Goal: Task Accomplishment & Management: Manage account settings

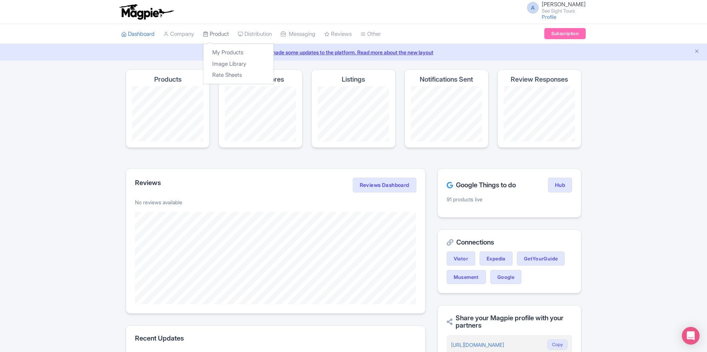
click at [225, 31] on link "Product" at bounding box center [216, 34] width 26 height 20
click at [232, 49] on link "My Products" at bounding box center [238, 52] width 70 height 11
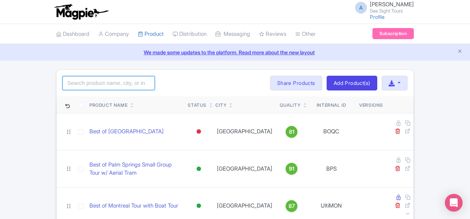
click at [64, 82] on input "search" at bounding box center [109, 83] width 92 height 14
click button "Search" at bounding box center [0, 0] width 0 height 0
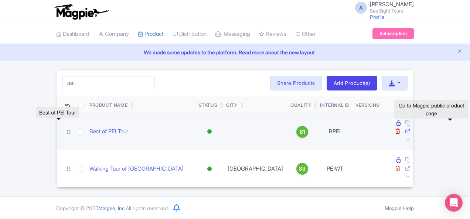
click at [411, 128] on icon at bounding box center [408, 131] width 6 height 6
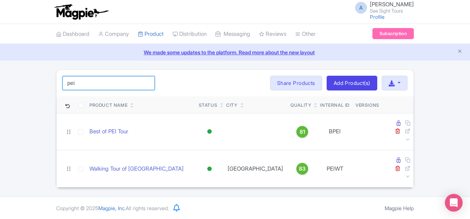
click at [89, 84] on input "pei" at bounding box center [109, 83] width 92 height 14
paste input "Scenic Saint [PERSON_NAME], [GEOGRAPHIC_DATA] Night Tour"
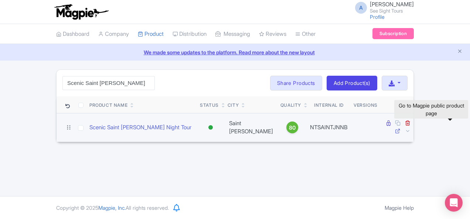
click at [401, 128] on icon at bounding box center [398, 131] width 6 height 6
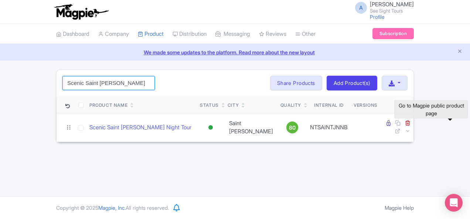
click at [75, 83] on input "Scenic Saint John" at bounding box center [109, 83] width 92 height 14
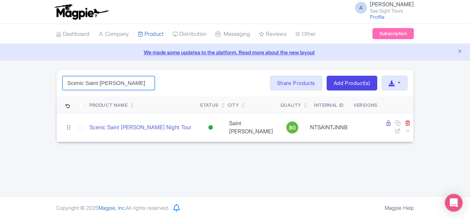
paste input "Ultimate Vancouver Tour with Capilano Suspension Bridge and Lunch"
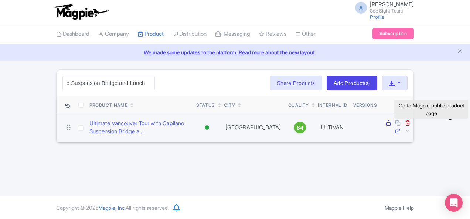
click at [401, 128] on icon at bounding box center [398, 131] width 6 height 6
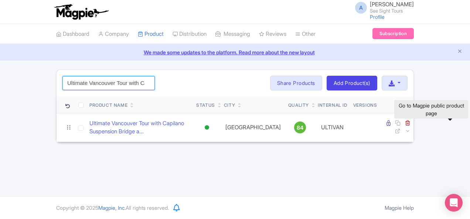
click at [72, 87] on input "Ultimate Vancouver Tour with Capilano Suspension Bridge and Lunch" at bounding box center [109, 83] width 92 height 14
paste input "Niagara Falls, Canada to Toronto Pearson International Airport"
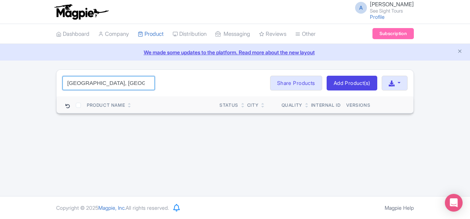
click at [63, 82] on input "Niagara Falls, Canada to Toronto" at bounding box center [109, 83] width 92 height 14
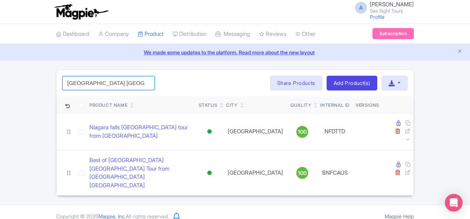
click at [73, 82] on input "Niagara Falls Canada" at bounding box center [109, 83] width 92 height 14
paste input "Airport"
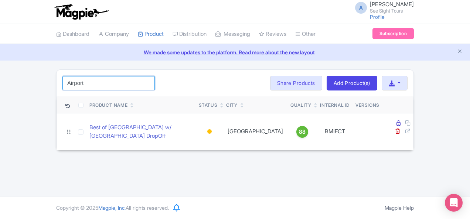
click at [63, 77] on input "Airport" at bounding box center [109, 83] width 92 height 14
paste input "Louisbourg Small Group Express Tour From Sydney"
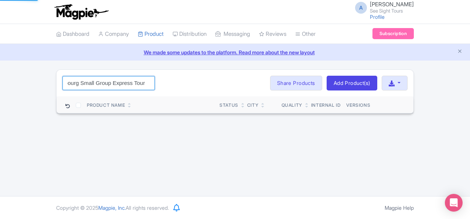
scroll to position [0, 16]
drag, startPoint x: 58, startPoint y: 82, endPoint x: 27, endPoint y: 83, distance: 30.7
click at [63, 83] on input "Louisbourg Small Group Express Tour" at bounding box center [109, 83] width 92 height 14
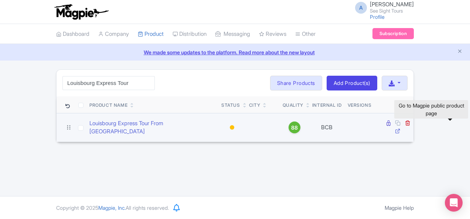
click at [401, 128] on icon at bounding box center [398, 131] width 6 height 6
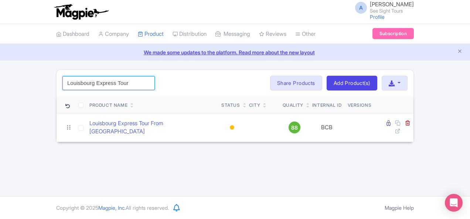
click at [89, 83] on input "Louisbourg Express Tour" at bounding box center [109, 83] width 92 height 14
paste input "Byward Market Food"
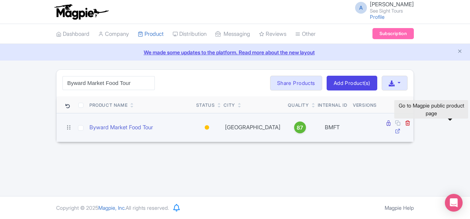
click at [401, 128] on icon at bounding box center [398, 131] width 6 height 6
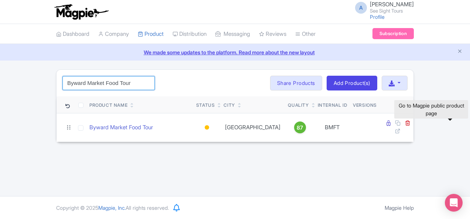
click at [83, 84] on input "Byward Market Food Tour" at bounding box center [109, 83] width 92 height 14
paste input "Notre Dame"
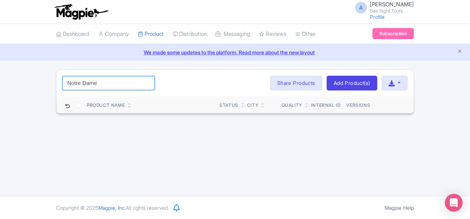
click at [63, 86] on input "Notre Dame" at bounding box center [109, 83] width 92 height 14
paste input "[GEOGRAPHIC_DATA]"
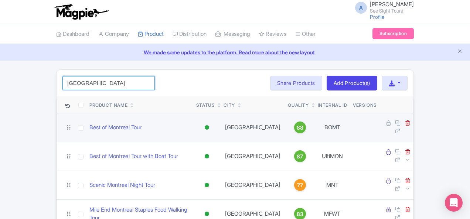
scroll to position [21, 0]
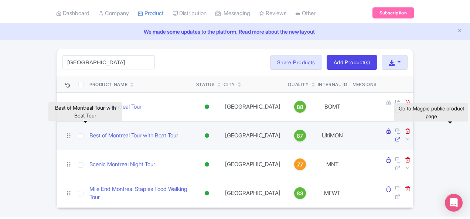
click at [401, 136] on icon at bounding box center [398, 139] width 6 height 6
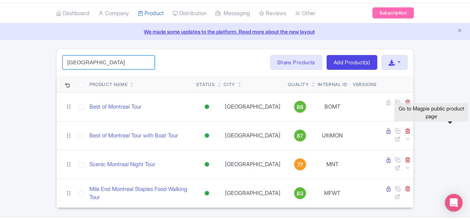
click at [85, 61] on input "[GEOGRAPHIC_DATA]" at bounding box center [109, 62] width 92 height 14
paste input "Best of Niagara Falls Canada Tour from Niagara Falls USA"
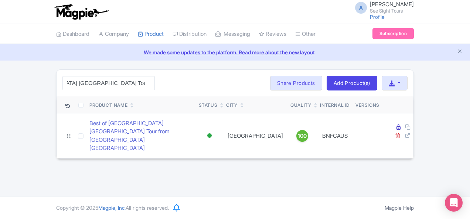
scroll to position [0, 0]
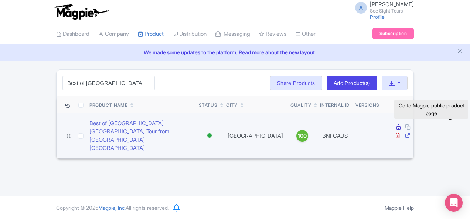
click at [411, 133] on icon at bounding box center [408, 136] width 6 height 6
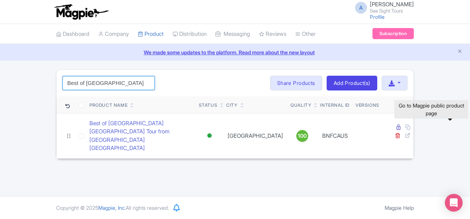
click at [68, 80] on input "Best of Niagara Falls Canada Tour from Niagara Falls USA" at bounding box center [109, 83] width 92 height 14
paste input ", Canada Small Group Walking Tour"
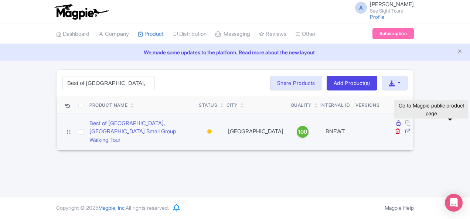
click at [411, 128] on icon at bounding box center [408, 131] width 6 height 6
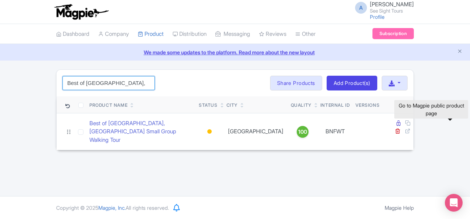
click at [75, 81] on input "Best of Niagara Falls, Canada Small Group Walking Tour" at bounding box center [109, 83] width 92 height 14
paste input "Calgary Metropolis Driv"
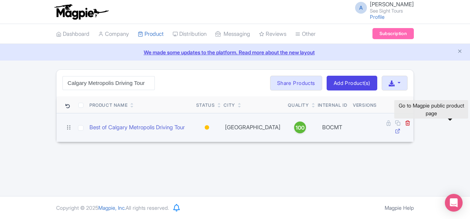
click at [401, 128] on icon at bounding box center [398, 131] width 6 height 6
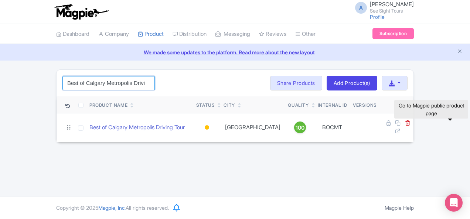
click at [73, 84] on input "Best of Calgary Metropolis Driving Tour" at bounding box center [109, 83] width 92 height 14
paste input "Walk"
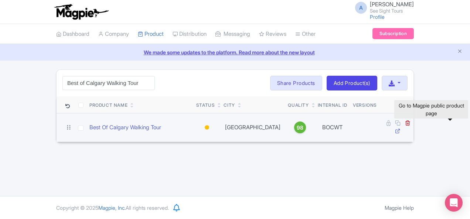
click at [401, 128] on icon at bounding box center [398, 131] width 6 height 6
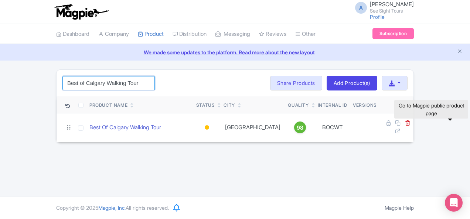
click at [64, 86] on input "Best of Calgary Walking Tour" at bounding box center [109, 83] width 92 height 14
paste input "Drumheller Dinosaur Experience from Calgary"
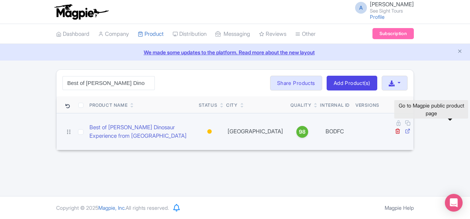
click at [411, 128] on icon at bounding box center [408, 131] width 6 height 6
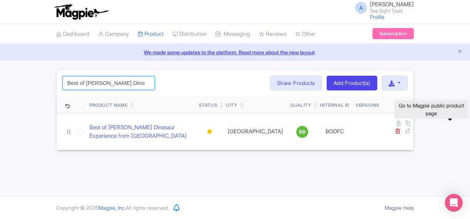
click at [72, 79] on input "Best of Drumheller Dinosaur Experience from Calgary" at bounding box center [109, 83] width 92 height 14
paste input "Toronto Walking Tour"
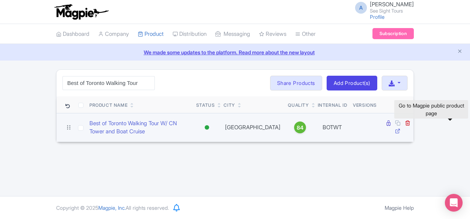
click at [401, 128] on icon at bounding box center [398, 131] width 6 height 6
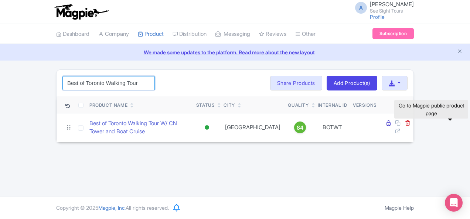
click at [72, 76] on input "Best of Toronto Walking Tour" at bounding box center [109, 83] width 92 height 14
paste input "Ottawa Small Group Walking Tour with Boat Cruise"
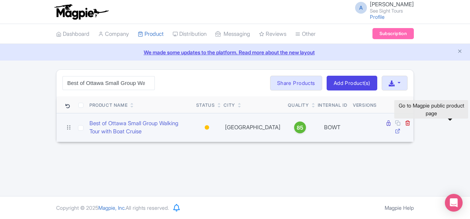
click at [401, 128] on icon at bounding box center [398, 131] width 6 height 6
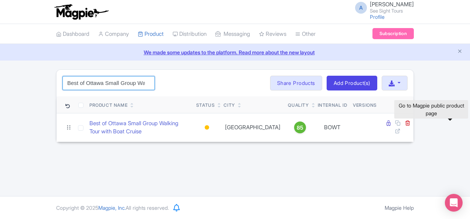
click at [66, 82] on input "Best of Ottawa Small Group Walking Tour with Boat Cruise" at bounding box center [109, 83] width 92 height 14
paste input "search"
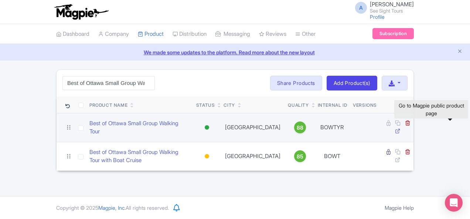
click at [401, 128] on icon at bounding box center [398, 131] width 6 height 6
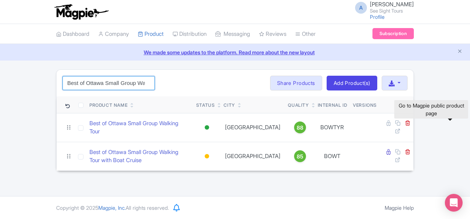
click at [63, 86] on input "Best of Ottawa Small Group Walking Tour" at bounding box center [109, 83] width 92 height 14
drag, startPoint x: 60, startPoint y: 86, endPoint x: 156, endPoint y: 66, distance: 97.9
click at [63, 86] on input "Best of Ottawa Small Group Walking Tour" at bounding box center [109, 83] width 92 height 14
paste input "Saint John, NB Tour + JetBoat"
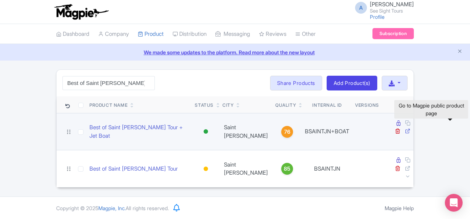
click at [411, 128] on icon at bounding box center [408, 131] width 6 height 6
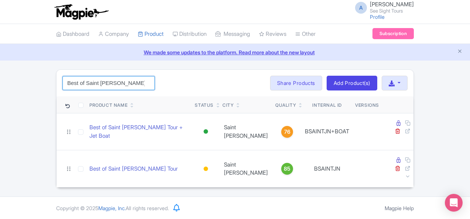
click at [81, 82] on input "Best of Saint John" at bounding box center [109, 83] width 92 height 14
paste input "Victoria, BC W/ Malahat Skywalk, Butchart Gardens"
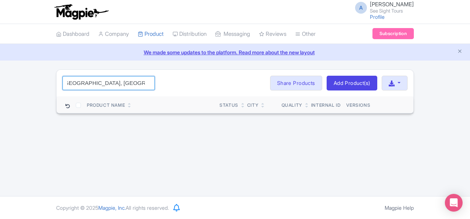
scroll to position [0, 21]
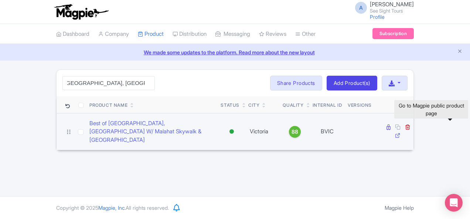
click at [401, 133] on icon at bounding box center [398, 136] width 6 height 6
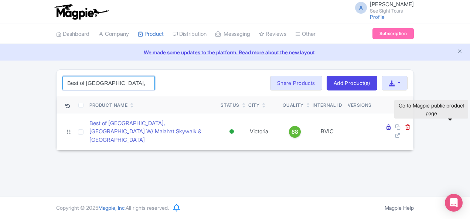
click at [63, 81] on input "Best of Victoria, BC W/ Malahat Skywalk" at bounding box center [109, 83] width 92 height 14
paste input "Montreal Small Group Walking Tour with River Cruise + Notre Dame"
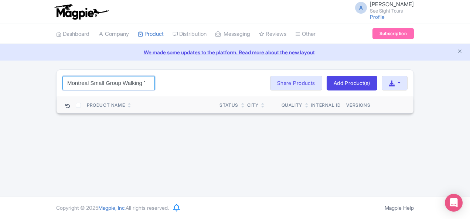
click at [68, 85] on input "Montreal Small Group Walking Tour with River Cruise + Notre Dame" at bounding box center [109, 83] width 92 height 14
paste input "Airport Transfer from Toronto Pearson International Airport (YYZ) to Niagara Fa…"
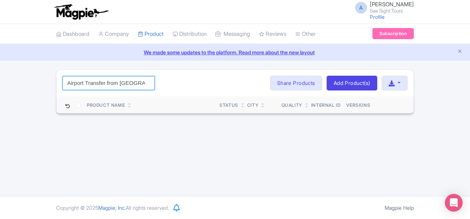
click at [69, 85] on input "Airport Transfer from Toronto Pearson International Airport (YYZ) to Niagara Fa…" at bounding box center [109, 83] width 92 height 14
paste input "Niagara Falls, Canada to Toronto Pearson International Airport (YYZ)"
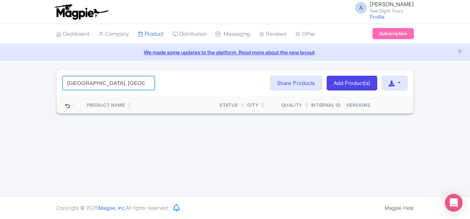
scroll to position [0, 91]
click button "Search" at bounding box center [0, 0] width 0 height 0
click at [75, 80] on input "Niagara Falls, Canada to Toronto Pearson International Airport (YYZ)" at bounding box center [109, 83] width 92 height 14
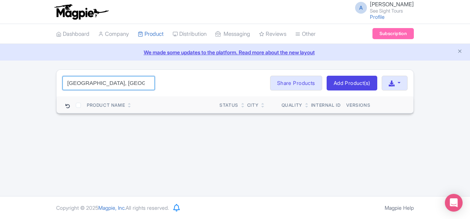
click at [75, 80] on input "Niagara Falls, Canada to Toronto Pearson International Airport (YYZ)" at bounding box center [109, 83] width 92 height 14
paste input "Charlottetown Food Walking Tour"
click at [64, 82] on input "Charlottetown Food Walking Tour" at bounding box center [109, 83] width 92 height 14
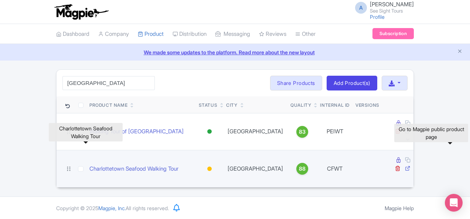
click at [411, 166] on icon at bounding box center [408, 169] width 6 height 6
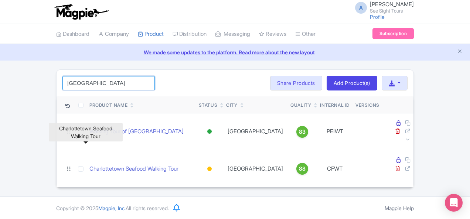
click at [71, 85] on input "[GEOGRAPHIC_DATA]" at bounding box center [109, 83] width 92 height 14
paste input "asa Loma: The Ultimate Castle Experience"
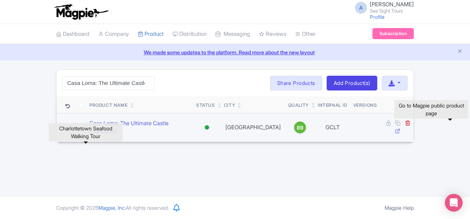
click at [401, 128] on icon at bounding box center [398, 131] width 6 height 6
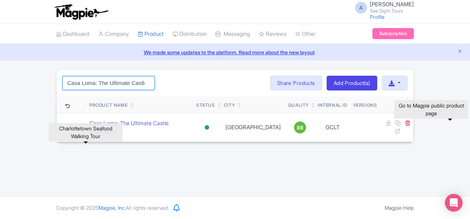
click at [75, 84] on input "Casa Loma: The Ultimate Castle Experience" at bounding box center [109, 83] width 92 height 14
paste input "Day and Night Combo Tour"
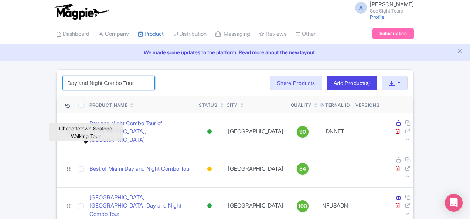
type input "Day and Night Combo Tour"
click at [169, 85] on div "Day and Night Combo Tour Search Bulk Actions Delete Add to Collection Share Pro…" at bounding box center [235, 83] width 357 height 27
click at [85, 143] on div at bounding box center [86, 143] width 5 height 2
drag, startPoint x: 86, startPoint y: 142, endPoint x: 87, endPoint y: 138, distance: 4.0
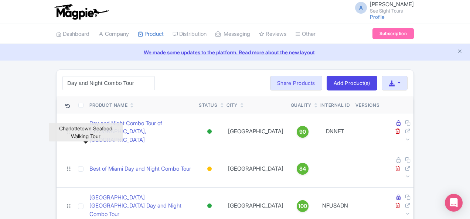
click at [86, 140] on div "Charlottetown Seafood Walking Tour" at bounding box center [86, 132] width 74 height 23
click at [88, 136] on div "Charlottetown Seafood Walking Tour" at bounding box center [86, 132] width 74 height 18
click at [133, 93] on div "Day and Night Combo Tour Search Bulk Actions Delete Add to Collection Share Pro…" at bounding box center [235, 83] width 357 height 27
click at [76, 84] on input "Day and Night Combo Tour" at bounding box center [109, 83] width 92 height 14
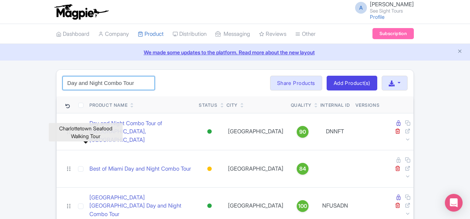
click at [76, 84] on input "Day and Night Combo Tour" at bounding box center [109, 83] width 92 height 14
click at [98, 83] on input "Day and Night Combo Tour" at bounding box center [109, 83] width 92 height 14
click at [95, 84] on input "Day and Night Combo Tour" at bounding box center [109, 83] width 92 height 14
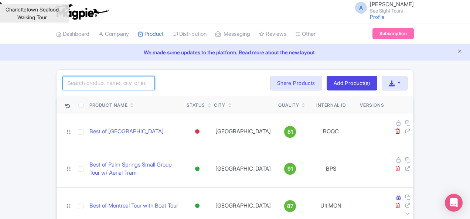
click at [63, 85] on input "search" at bounding box center [109, 83] width 92 height 14
paste input "Day and Night Combo Tour"
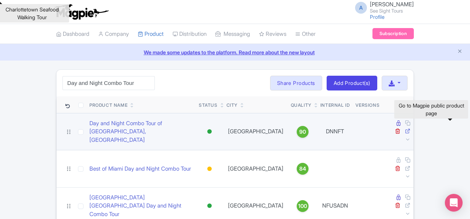
click at [411, 128] on icon at bounding box center [408, 131] width 6 height 6
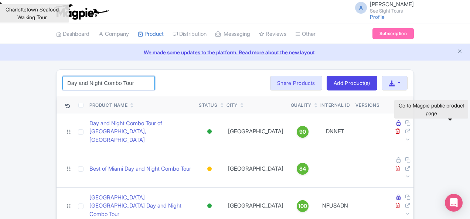
click at [67, 87] on input "Day and Night Combo Tour" at bounding box center [109, 83] width 92 height 14
paste input "AT/NFCAN-YYZ"
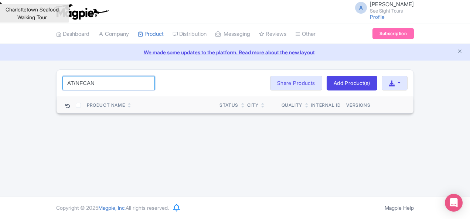
click at [63, 81] on input "AT/NFCAN" at bounding box center [109, 83] width 92 height 14
click at [63, 83] on input "NFCAN" at bounding box center [109, 83] width 92 height 14
paste input "BMWT"
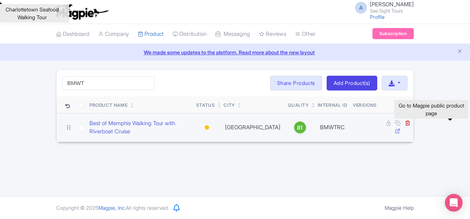
click at [401, 128] on icon at bounding box center [398, 131] width 6 height 6
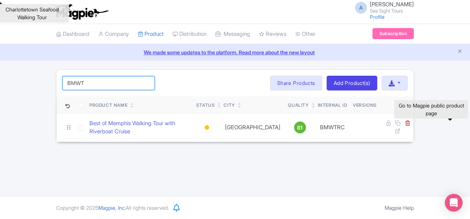
click at [75, 85] on input "BMWT" at bounding box center [109, 83] width 92 height 14
paste input "CF"
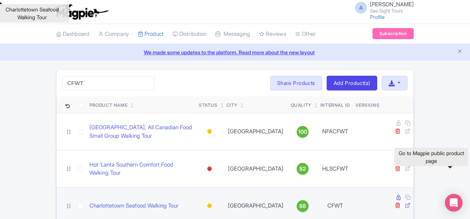
click at [411, 203] on icon at bounding box center [408, 206] width 6 height 6
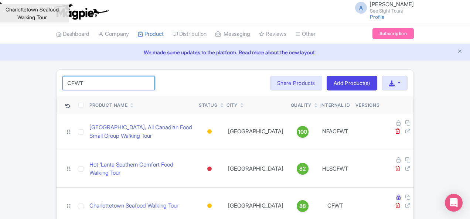
click at [64, 80] on input "CFWT" at bounding box center [109, 83] width 92 height 14
paste input "Scenic Night Tour of Ottawa"
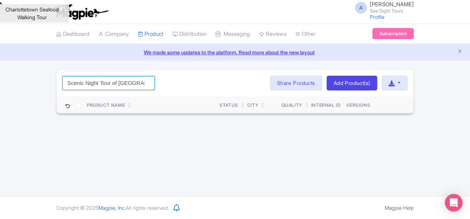
click at [73, 79] on input "Scenic Night Tour of Ottawa" at bounding box center [109, 83] width 92 height 14
paste input "EONT"
click at [63, 82] on input "EONT" at bounding box center [109, 83] width 92 height 14
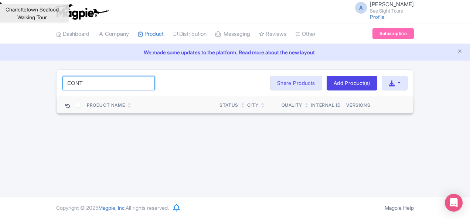
click at [63, 82] on input "EONT" at bounding box center [109, 83] width 92 height 14
paste input "[GEOGRAPHIC_DATA]"
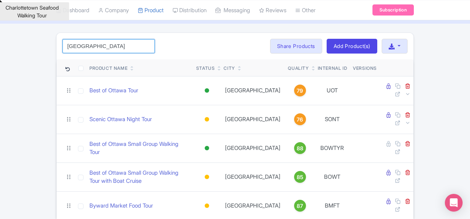
scroll to position [44, 0]
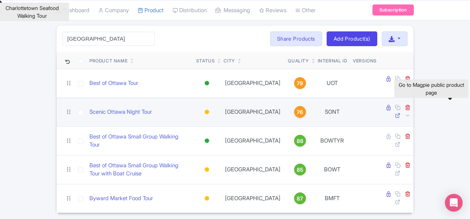
click at [401, 113] on icon at bounding box center [398, 116] width 6 height 6
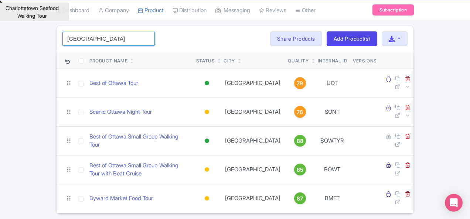
click at [69, 43] on input "[GEOGRAPHIC_DATA]" at bounding box center [109, 39] width 92 height 14
paste input "Scenic Toronto Night Tour (with CN Tower)"
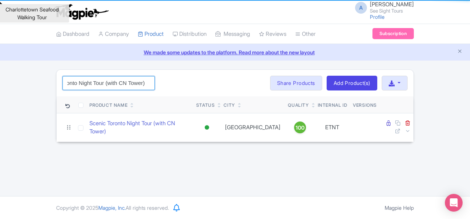
scroll to position [0, 0]
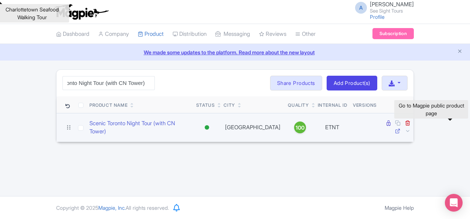
click at [401, 128] on icon at bounding box center [398, 131] width 6 height 6
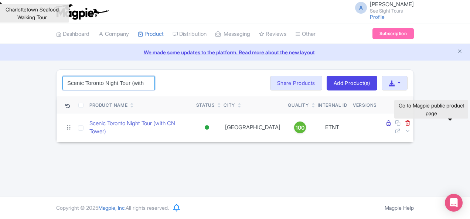
click at [78, 80] on input "Scenic Toronto Night Tour (with CN Tower)" at bounding box center [109, 83] width 92 height 14
paste input "Boat Ride"
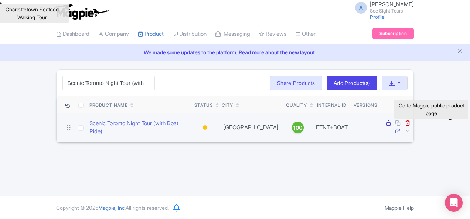
click at [401, 128] on icon at bounding box center [398, 131] width 6 height 6
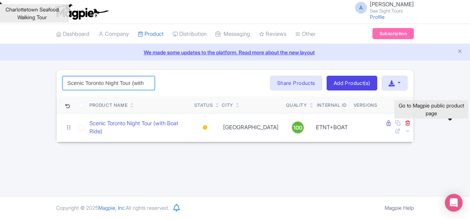
click at [70, 79] on input "Scenic Toronto Night Tour (with Boat Ride)" at bounding box center [109, 83] width 92 height 14
paste input "Vancouver Grouse Mountain Small Group Express + Skyride, Peak Chairlift, Lumber…"
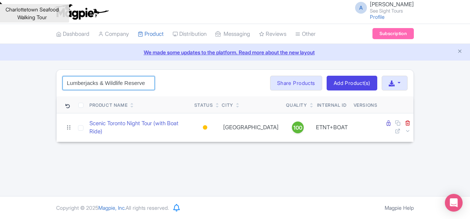
type input "Vancouver Grouse Mountain Small Group Express + Skyride, Peak Chairlift, Lumber…"
click at [95, 83] on input "Vancouver Grouse Mountain Small Group Express + Skyride, Peak Chairlift, Lumber…" at bounding box center [109, 83] width 92 height 14
paste input "GMSGET"
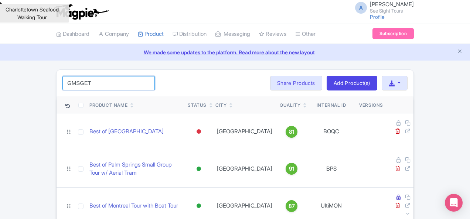
click at [70, 86] on input "GMSGET" at bounding box center [109, 83] width 92 height 14
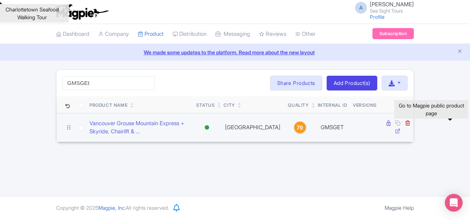
click at [401, 128] on icon at bounding box center [398, 131] width 6 height 6
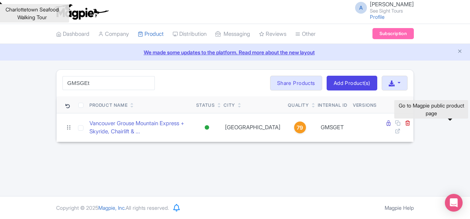
click at [90, 102] on div "Product Name" at bounding box center [109, 105] width 38 height 7
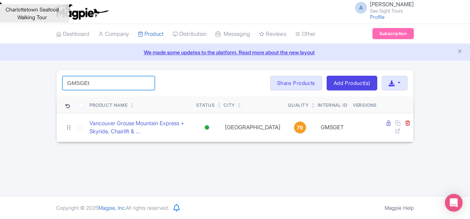
click at [70, 86] on input "GMSGEt" at bounding box center [109, 83] width 92 height 14
paste input "ateway to The Rocky Mountains Best of Tour"
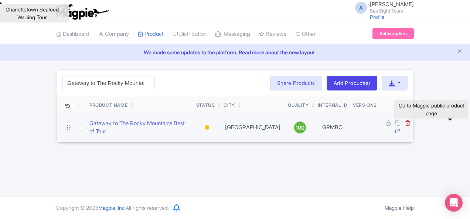
click at [401, 128] on icon at bounding box center [398, 131] width 6 height 6
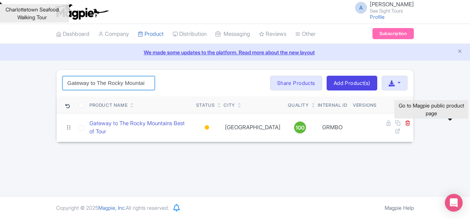
click at [69, 77] on input "Gateway to The Rocky Mountains Best of Tour" at bounding box center [109, 83] width 92 height 14
paste input "Peggy's Cove Express Tour from Halifax"
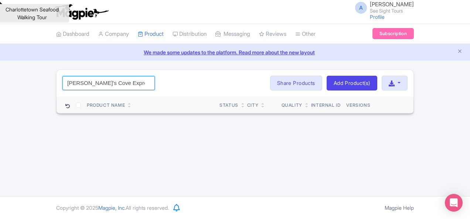
click at [64, 84] on input "Peggy's Cove Express Tour from Halifax" at bounding box center [109, 83] width 92 height 14
paste input "HFXPGYEXP"
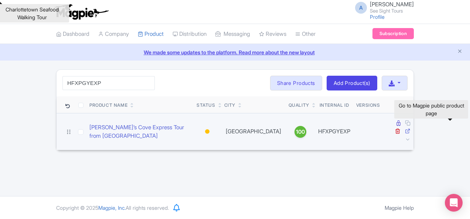
click at [411, 128] on icon at bounding box center [408, 131] width 6 height 6
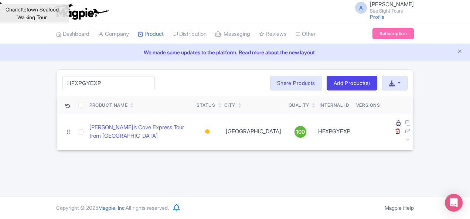
click at [68, 75] on div "HFXPGYEXP Search Bulk Actions Delete Add to Collection Share Products Add to Co…" at bounding box center [235, 83] width 357 height 27
click at [65, 81] on input "HFXPGYEXP" at bounding box center [109, 83] width 92 height 14
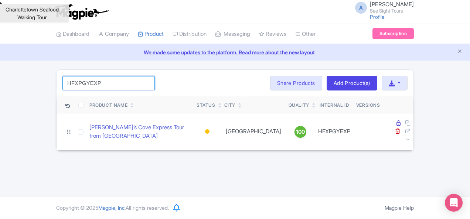
paste input "alifax Harbourfront Food Walking Tour"
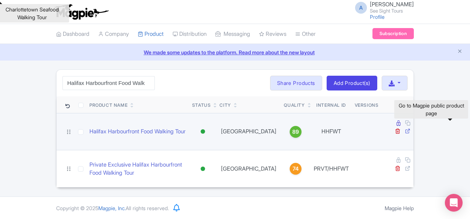
click at [411, 128] on icon at bounding box center [408, 131] width 6 height 6
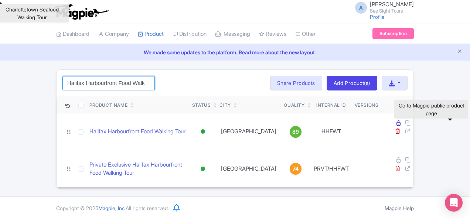
click at [75, 82] on input "Halifax Harbourfront Food Walking Tour" at bounding box center [109, 83] width 92 height 14
paste input "Scenic Peggy’s Cove sunset tour + Dinne"
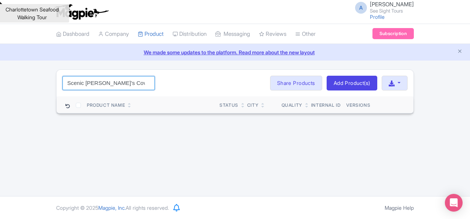
click at [73, 83] on input "Scenic Peggy’s Cove sunset tour + Dinner" at bounding box center [109, 83] width 92 height 14
paste input "HLFXNT"
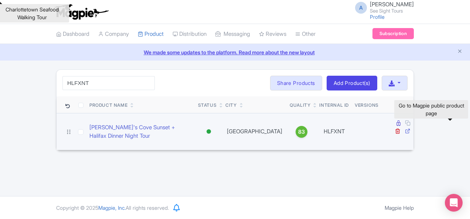
click at [411, 128] on icon at bounding box center [408, 131] width 6 height 6
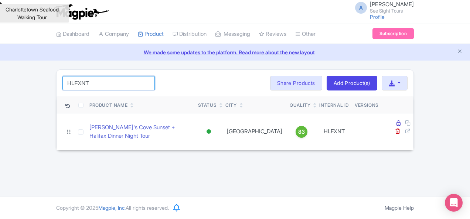
click at [68, 83] on input "HLFXNT" at bounding box center [109, 83] width 92 height 14
paste input "Peggy's Cove Sunset Tour from Halifax"
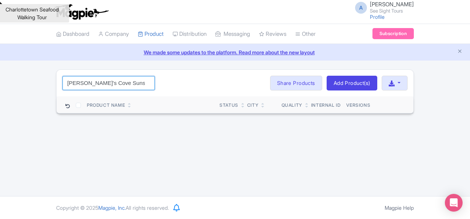
click at [63, 81] on input "Peggy's Cove Sunset Tour from Halifax" at bounding box center [109, 83] width 92 height 14
paste input "HLFXPGYSUNSET"
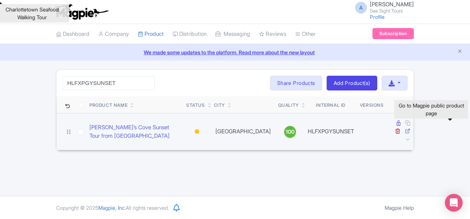
click at [411, 128] on icon at bounding box center [408, 131] width 6 height 6
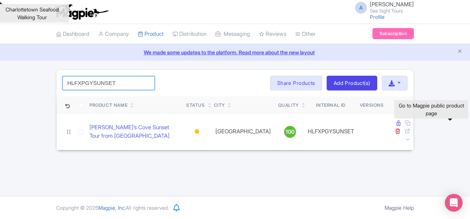
click at [65, 78] on input "HLFXPGYSUNSET" at bounding box center [109, 83] width 92 height 14
paste input "Best of Halifax Tour including [PERSON_NAME][GEOGRAPHIC_DATA]"
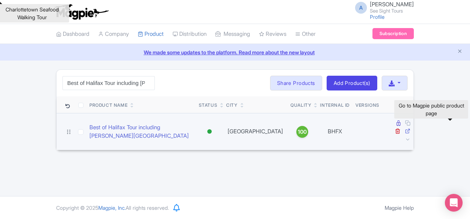
click at [411, 128] on icon at bounding box center [408, 131] width 6 height 6
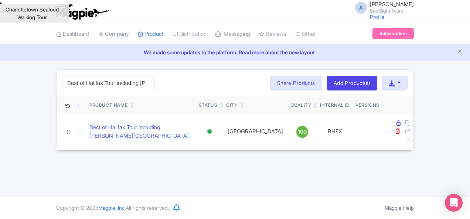
click at [69, 75] on div "Best of Halifax Tour including Peggy's Cove Search Bulk Actions Delete Add to C…" at bounding box center [235, 83] width 357 height 27
click at [74, 85] on input "Best of Halifax Tour including [PERSON_NAME][GEOGRAPHIC_DATA]" at bounding box center [109, 83] width 92 height 14
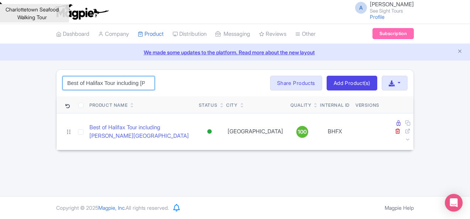
paste input "Walking Tour with Citadel + Maritime Museum"
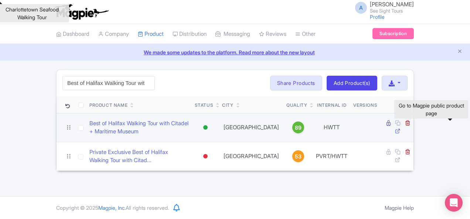
click at [401, 128] on icon at bounding box center [398, 131] width 6 height 6
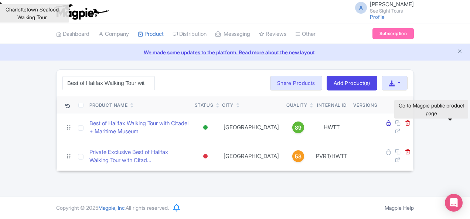
click at [231, 11] on div "A Andrea Moreau See Sight Tours Profile Users Settings Sign out" at bounding box center [235, 11] width 358 height 21
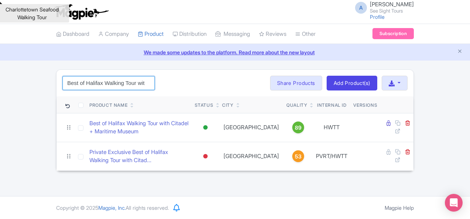
click at [82, 83] on input "Best of Halifax Walking Tour with Citadel + Maritime Museum" at bounding box center [109, 83] width 92 height 14
paste input "Saint John Reversing Falls Rapids Thrill Ride Jet Boat"
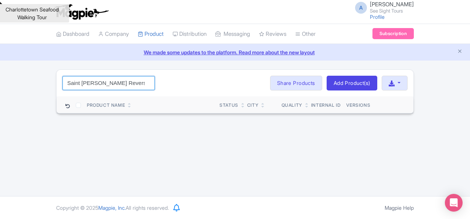
click at [68, 80] on input "Saint John Reversing Falls Rapids Thrill Ride Jet Boat" at bounding box center [109, 83] width 92 height 14
paste input "JETTHRILL"
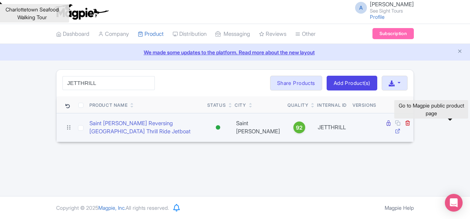
click at [401, 128] on icon at bounding box center [398, 131] width 6 height 6
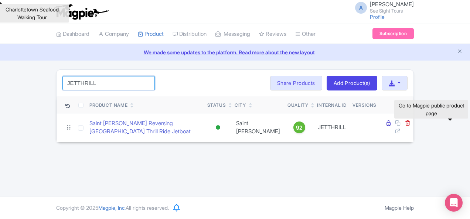
click at [63, 81] on input "JETTHRILL" at bounding box center [109, 83] width 92 height 14
paste input "Lunenburg Express From [GEOGRAPHIC_DATA]"
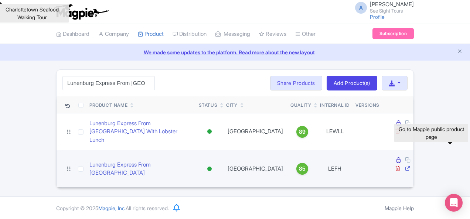
click at [411, 166] on icon at bounding box center [408, 169] width 6 height 6
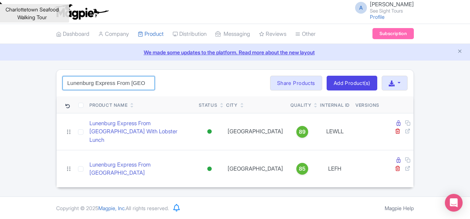
click at [67, 81] on input "Lunenburg Express From [GEOGRAPHIC_DATA]" at bounding box center [109, 83] width 92 height 14
paste input "With Lobster Lunch"
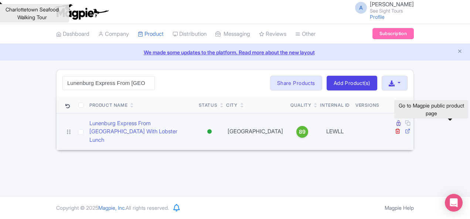
click at [411, 128] on icon at bounding box center [408, 131] width 6 height 6
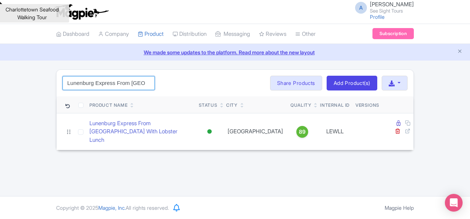
click at [71, 84] on input "Lunenburg Express From [GEOGRAPHIC_DATA] With Lobster Lunch" at bounding box center [109, 83] width 92 height 14
paste input "Food Walking Tour"
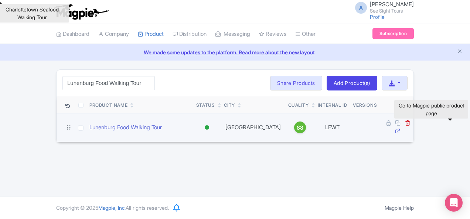
click at [401, 128] on icon at bounding box center [398, 131] width 6 height 6
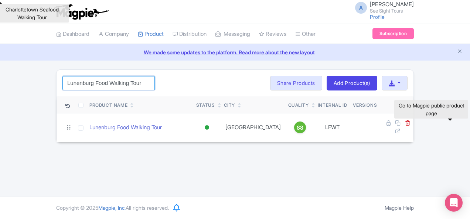
click at [70, 81] on input "Lunenburg Food Walking Tour" at bounding box center [109, 83] width 92 height 14
paste input "Seaf"
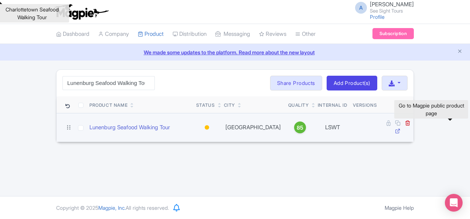
click at [401, 128] on icon at bounding box center [398, 131] width 6 height 6
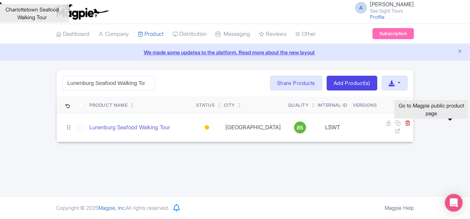
click at [57, 74] on div "Lunenburg Seafood Walking Tour Search Bulk Actions Delete Add to Collection Sha…" at bounding box center [235, 83] width 357 height 27
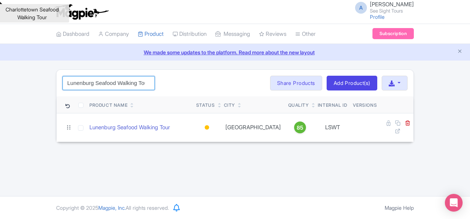
click at [63, 79] on input "Lunenburg Seafood Walking Tour" at bounding box center [109, 83] width 92 height 14
paste input "ight Up The Falls Plus Dinne"
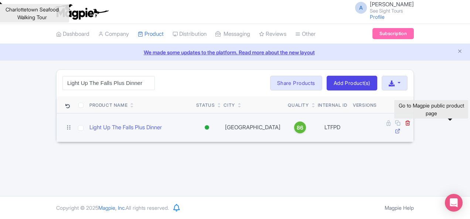
click at [401, 128] on icon at bounding box center [398, 131] width 6 height 6
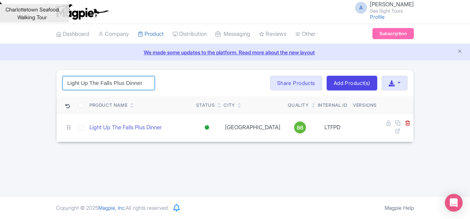
click at [63, 83] on input "Light Up The Falls Plus Dinner" at bounding box center [109, 83] width 92 height 14
paste input "Niagara city secret place to explore"
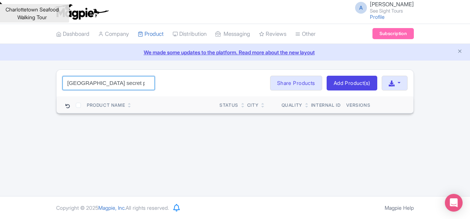
click at [70, 81] on input "Niagara city secret place to explore" at bounding box center [109, 83] width 92 height 14
paste input "LTaErrvftV3rfT5cQfhc"
click at [71, 80] on input "LTaErrvftV3rfT5cQfhc" at bounding box center [109, 83] width 92 height 14
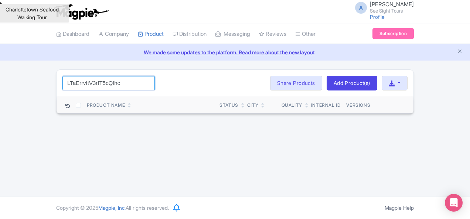
click at [71, 80] on input "LTaErrvftV3rfT5cQfhc" at bounding box center [109, 83] width 92 height 14
paste input "Best of Montreal Dessert Walking Tour"
click at [63, 81] on input "Best of Montreal Dessert Walking Tour" at bounding box center [109, 83] width 92 height 14
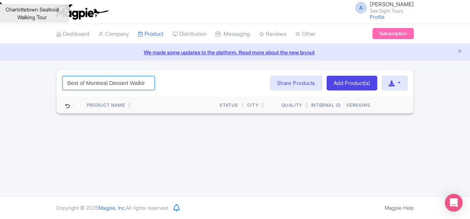
click at [63, 81] on input "Best of Montreal Dessert Walking Tour" at bounding box center [109, 83] width 92 height 14
paste input "MDWT"
click at [68, 85] on input "MDWT" at bounding box center [109, 83] width 92 height 14
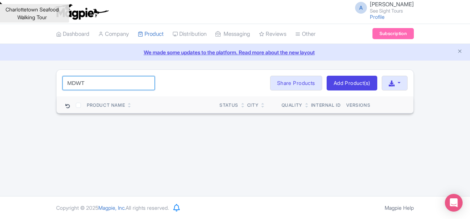
paste input "ontreal"
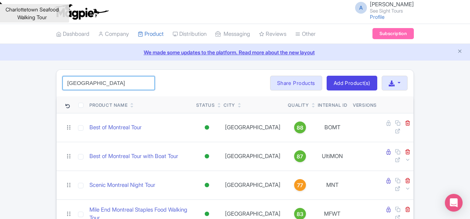
click at [63, 83] on input "[GEOGRAPHIC_DATA]" at bounding box center [109, 83] width 92 height 14
paste input "Mile End Staples Food Walking Tour"
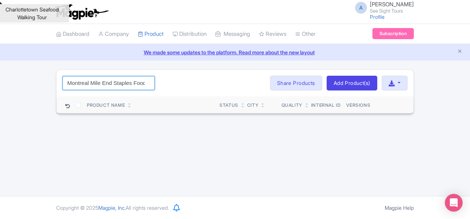
click at [71, 83] on input "Montreal Mile End Staples Food Walking Tour" at bounding box center [109, 83] width 92 height 14
paste input "FWT"
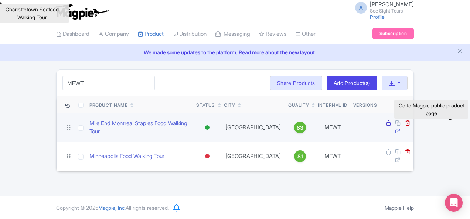
click at [401, 128] on icon at bounding box center [398, 131] width 6 height 6
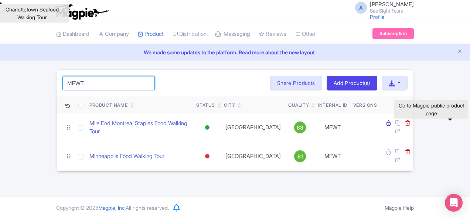
click at [63, 85] on input "MFWT" at bounding box center [109, 83] width 92 height 14
paste input "Scenic Montreal Night Tour"
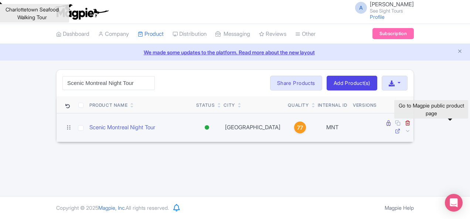
click at [401, 128] on icon at bounding box center [398, 131] width 6 height 6
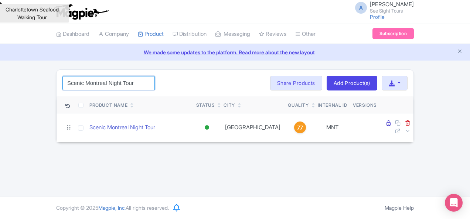
click at [72, 81] on input "Scenic Montreal Night Tour" at bounding box center [109, 83] width 92 height 14
paste input "Masterpieces of the Art Gallery of [GEOGRAPHIC_DATA]: A Guided Tour Through Art"
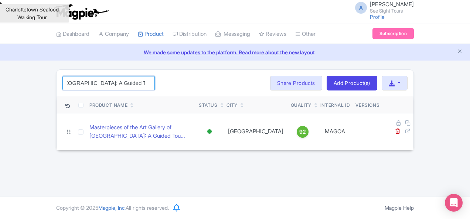
type input "Masterpieces of the Art Gallery of [GEOGRAPHIC_DATA]: A Guided Tour Through Art"
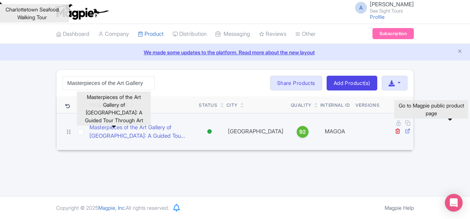
click at [411, 128] on icon at bounding box center [408, 131] width 6 height 6
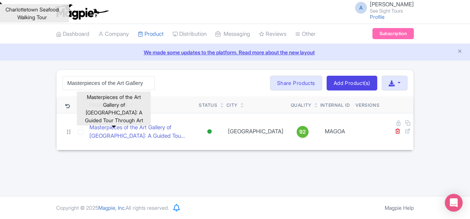
click at [172, 95] on div "Masterpieces of the Art Gallery of Ontario: A Guided Tour Through Art Search Bu…" at bounding box center [235, 83] width 357 height 27
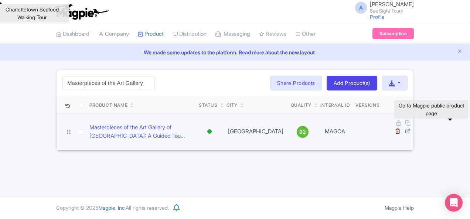
click at [411, 128] on icon at bounding box center [408, 131] width 6 height 6
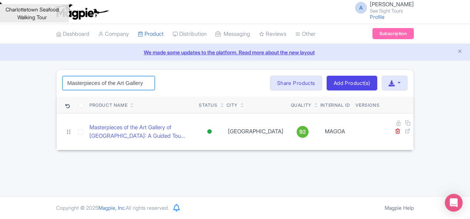
click at [80, 84] on input "Masterpieces of the Art Gallery of [GEOGRAPHIC_DATA]: A Guided Tour Through Art" at bounding box center [109, 83] width 92 height 14
click at [95, 82] on input "Masterpieces of the Art Gallery of [GEOGRAPHIC_DATA]: A Guided Tour Through Art" at bounding box center [109, 83] width 92 height 14
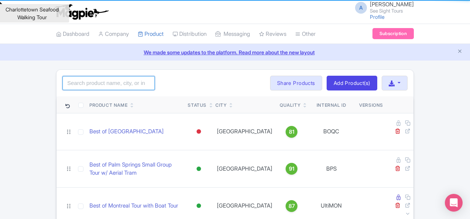
paste input "Niagara Falls Above & Behind Small Group Walking Tour"
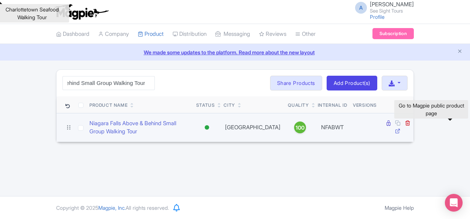
click at [401, 128] on icon at bounding box center [398, 131] width 6 height 6
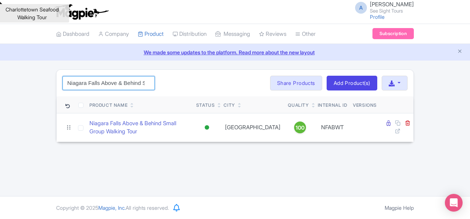
click at [72, 79] on input "Niagara Falls Above & Behind Small Group Walking Tour" at bounding box center [109, 83] width 92 height 14
paste input "ll Canadian Food"
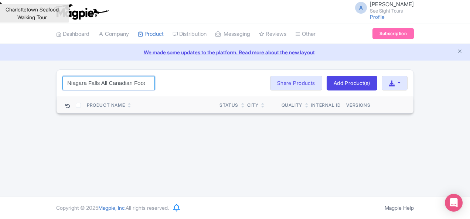
click at [85, 80] on input "Niagara Falls All Canadian Food Walking Tour" at bounding box center [109, 83] width 92 height 14
paste input "FACFWT"
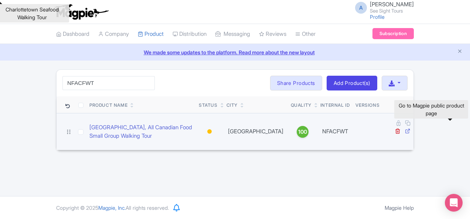
click at [411, 128] on icon at bounding box center [408, 131] width 6 height 6
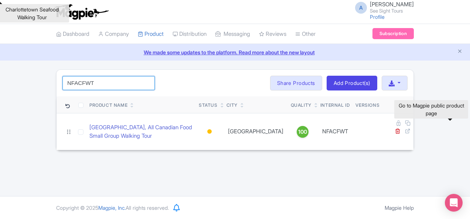
click at [63, 86] on input "NFACFWT" at bounding box center [109, 83] width 92 height 14
paste input "iagara Falls Canada City Night Tour"
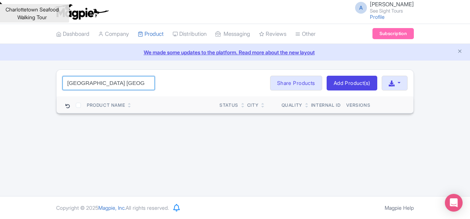
click at [67, 80] on input "Niagara Falls Canada City Night Tour" at bounding box center [109, 83] width 92 height 14
paste input "FCTYNT"
click at [63, 83] on input "NFCTYNT" at bounding box center [109, 83] width 92 height 14
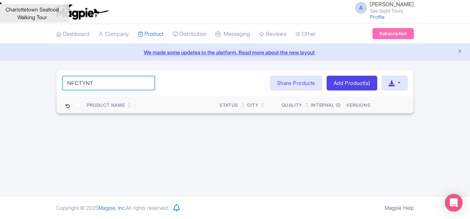
click at [63, 83] on input "NFCTYNT" at bounding box center [109, 83] width 92 height 14
paste input "iagara Falls"
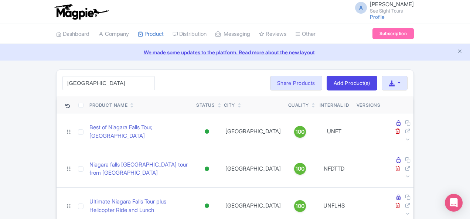
scroll to position [637, 0]
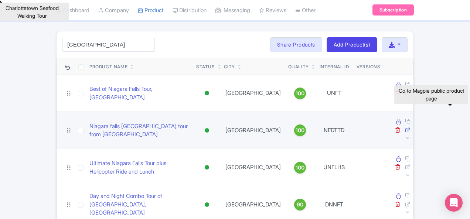
click at [411, 127] on icon at bounding box center [408, 130] width 6 height 6
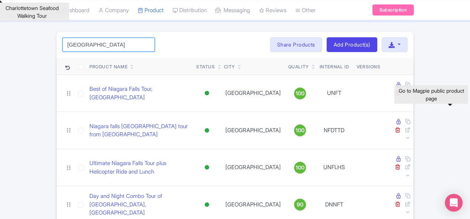
click at [65, 44] on input "[GEOGRAPHIC_DATA]" at bounding box center [109, 45] width 92 height 14
paste input "Feel the Mist Small Group Walking Tour"
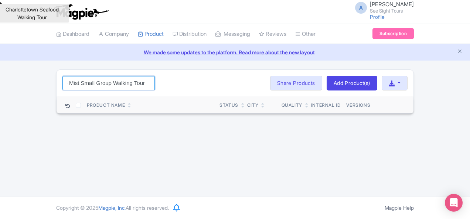
scroll to position [0, 0]
click at [63, 81] on input "Niagara Falls Feel the Mist Small Group Walking Tour" at bounding box center [109, 83] width 92 height 14
paste input "FFTMWT"
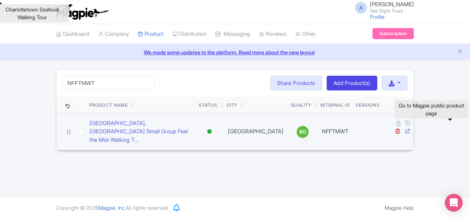
click at [411, 128] on icon at bounding box center [408, 131] width 6 height 6
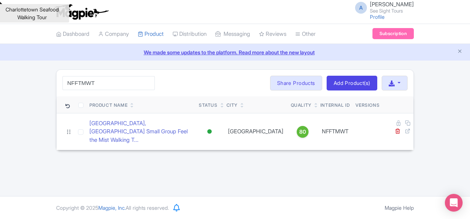
click at [87, 99] on th "Product Name" at bounding box center [141, 105] width 109 height 17
click at [73, 81] on input "NFFTMWT" at bounding box center [109, 83] width 92 height 14
paste input "(HORNBLOWER ONLY) Best of Niagara Falls Walking Tour"
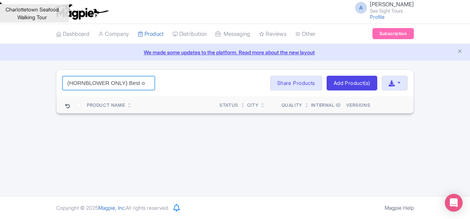
click at [63, 76] on input "(HORNBLOWER ONLY) Best of Niagara Falls Walking Tour" at bounding box center [109, 83] width 92 height 14
paste input "NFWTHORN"
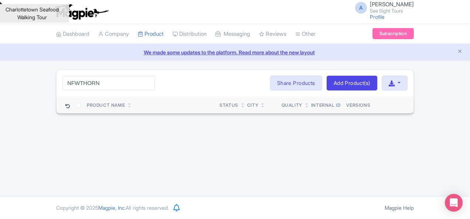
click at [57, 74] on div "NFWTHORN Search Bulk Actions Delete Add to Collection Share Products Add to Col…" at bounding box center [235, 83] width 357 height 27
click at [63, 77] on input "NFWTHORN" at bounding box center [109, 83] width 92 height 14
paste input "iagara Falls"
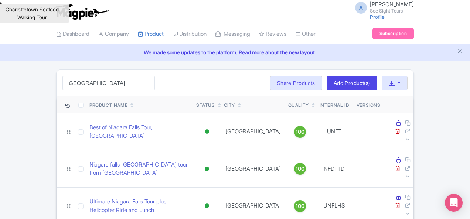
click at [6, 8] on div "Charlottetown Seafood Walking Tour" at bounding box center [32, 13] width 74 height 18
click at [75, 18] on div "A Andrea Moreau See Sight Tours Profile Users Settings Sign out" at bounding box center [235, 11] width 358 height 21
click at [90, 16] on div "A Andrea Moreau See Sight Tours Profile Users Settings Sign out" at bounding box center [235, 11] width 358 height 21
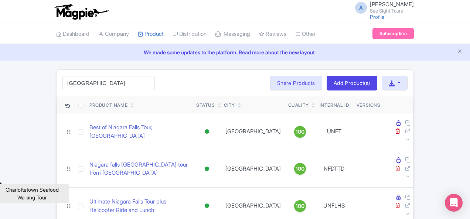
scroll to position [182, 0]
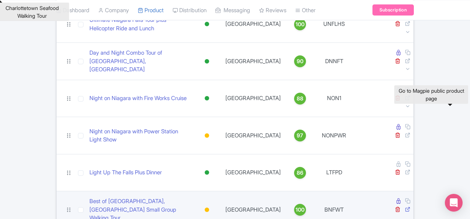
click at [411, 207] on icon at bounding box center [408, 210] width 6 height 6
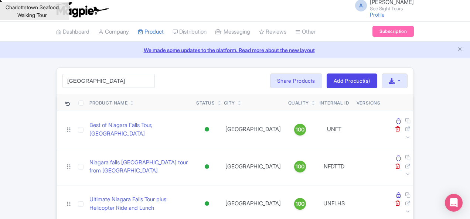
scroll to position [0, 0]
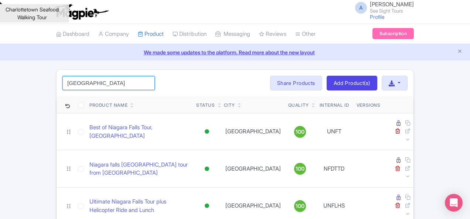
click at [66, 81] on input "[GEOGRAPHIC_DATA]" at bounding box center [109, 83] width 92 height 14
paste input "Festive Night on Niagara Holiday Lights Tour with Helicopter Ride"
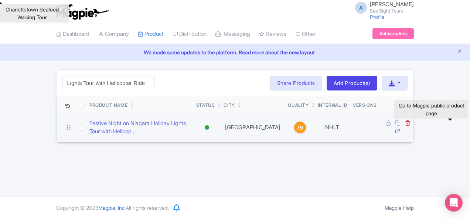
click at [401, 128] on icon at bounding box center [398, 131] width 6 height 6
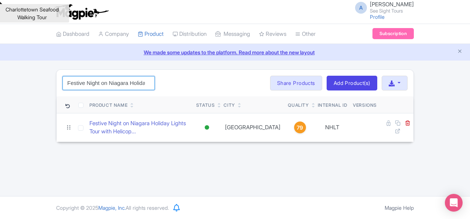
click at [78, 76] on input "Festive Night on Niagara Holiday Lights Tour with Helicopter Ride" at bounding box center [109, 83] width 92 height 14
paste input "Night on Niagara with Fireworks Cruis"
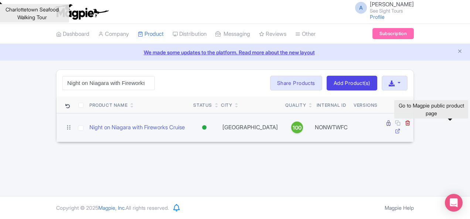
click at [401, 128] on icon at bounding box center [398, 131] width 6 height 6
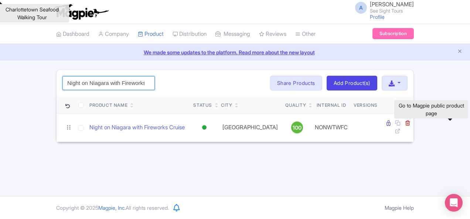
click at [92, 76] on input "Night on Niagara with Fireworks Cruise" at bounding box center [109, 83] width 92 height 14
paste input "Tour with Fireworks Boat"
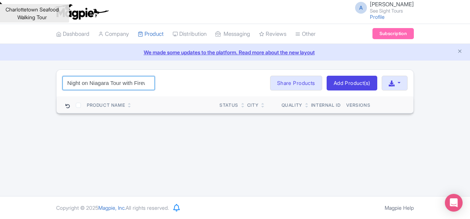
click at [70, 79] on input "Night on Niagara Tour with Fireworks Boat Cruise" at bounding box center [109, 83] width 92 height 14
paste input "ON1"
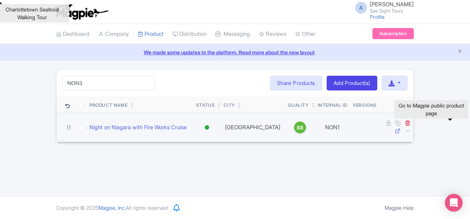
click at [401, 128] on icon at bounding box center [398, 131] width 6 height 6
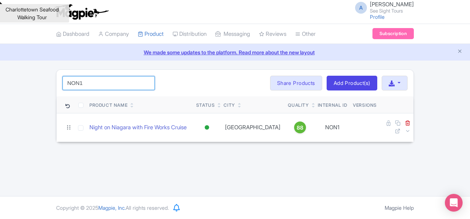
click at [64, 87] on input "NON1" at bounding box center [109, 83] width 92 height 14
paste input "ight on Niagara with Power Station Light Show"
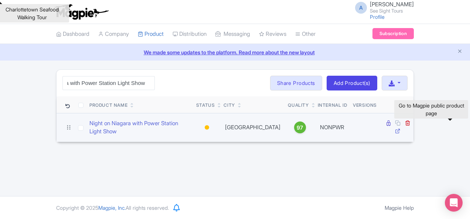
click at [401, 128] on icon at bounding box center [398, 131] width 6 height 6
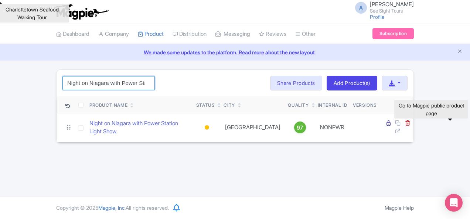
click at [78, 79] on input "Night on Niagara with Power Station Light Show" at bounding box center [109, 83] width 92 height 14
paste input "ONWTWFC"
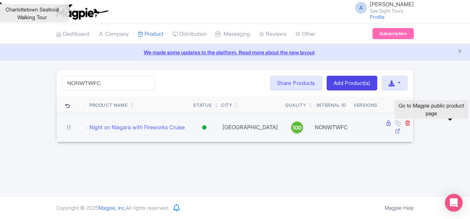
click at [401, 128] on icon at bounding box center [398, 131] width 6 height 6
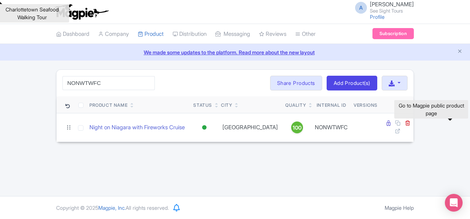
click at [72, 73] on div "NONWTWFC Search Bulk Actions Delete Add to Collection Share Products Add to Col…" at bounding box center [235, 83] width 357 height 27
click at [72, 74] on div "NONWTWFC Search Bulk Actions Delete Add to Collection Share Products Add to Col…" at bounding box center [235, 83] width 357 height 27
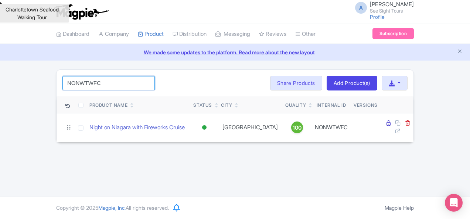
click at [70, 82] on input "NONWTWFC" at bounding box center [109, 83] width 92 height 14
paste input "NFB"
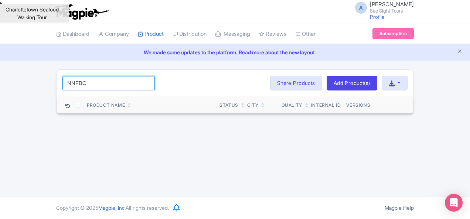
click at [63, 85] on input "NNFBC" at bounding box center [109, 83] width 92 height 14
paste input "ight on Niagara with Fireworks Cruise"
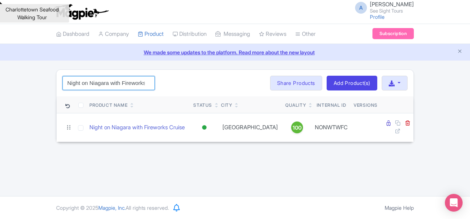
drag, startPoint x: 69, startPoint y: 80, endPoint x: 13, endPoint y: 80, distance: 55.5
click at [63, 80] on input "Night on Niagara with Fireworks Cruise" at bounding box center [109, 83] width 92 height 14
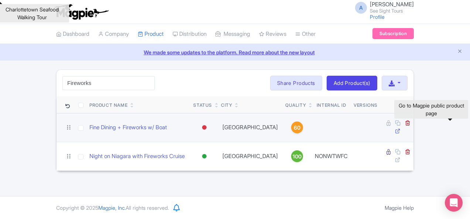
click at [401, 128] on icon at bounding box center [398, 131] width 6 height 6
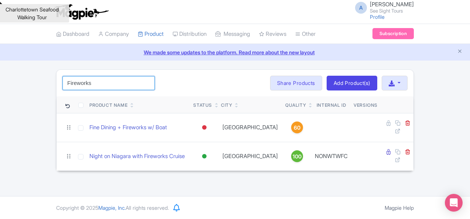
click at [63, 79] on input "Fireworks" at bounding box center [109, 83] width 92 height 14
paste input "NOTLSHTL4"
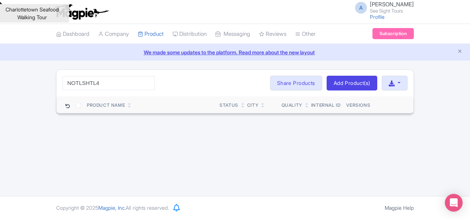
click at [59, 71] on div "NOTLSHTL4 Search Bulk Actions Delete Add to Collection Share Products Add to Co…" at bounding box center [235, 83] width 357 height 27
click at [63, 80] on input "NOTLSHTL4" at bounding box center [109, 83] width 92 height 14
paste input "Ontario"
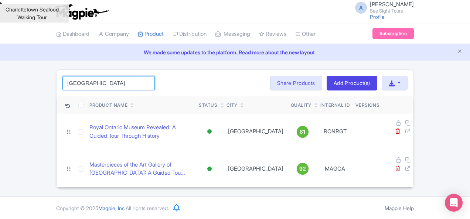
click at [71, 79] on input "Ontario" at bounding box center [109, 83] width 92 height 14
paste input "Shuttle"
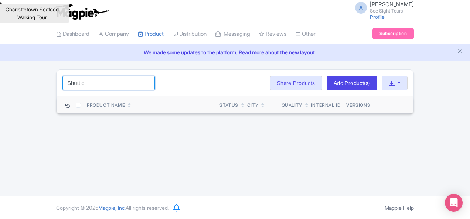
click at [71, 79] on input "Shuttle" at bounding box center [109, 83] width 92 height 14
paste input "Lake"
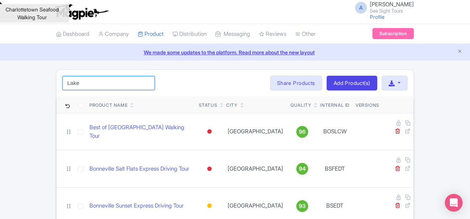
click at [63, 83] on input "Lake" at bounding box center [109, 83] width 92 height 14
paste input "PEBNF"
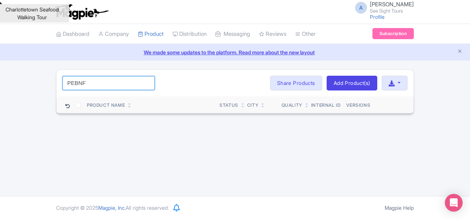
click at [63, 84] on input "PEBNF" at bounding box center [109, 83] width 92 height 14
paste input "Best of Niagara Falls"
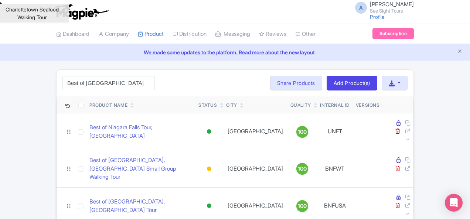
click at [165, 84] on div "Best of Niagara Falls Search Bulk Actions Delete Add to Collection Share Produc…" at bounding box center [235, 83] width 357 height 27
click at [67, 91] on div "Best of Niagara Falls Search Bulk Actions Delete Add to Collection Share Produc…" at bounding box center [235, 83] width 357 height 27
click at [72, 83] on input "Best of Niagara Falls" at bounding box center [109, 83] width 92 height 14
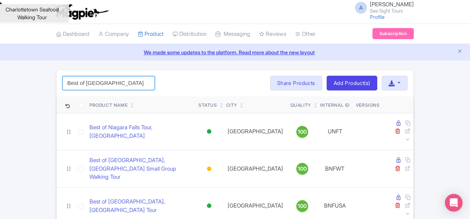
paste input "Private"
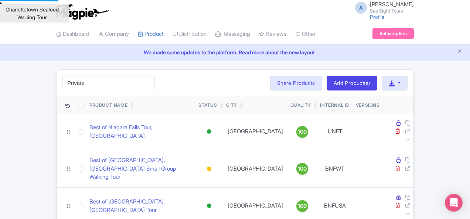
click at [364, 33] on ul "Dashboard Company Product My Products Image Library Rate Sheets Distribution Ma…" at bounding box center [235, 34] width 367 height 20
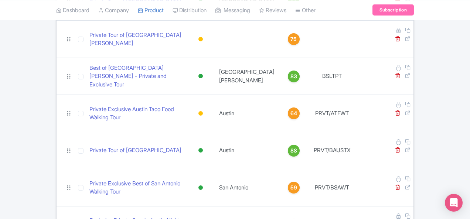
scroll to position [158, 0]
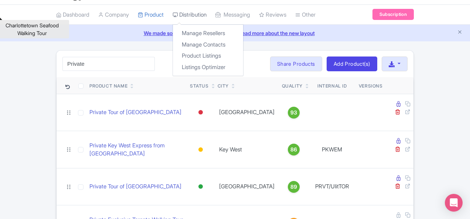
scroll to position [37, 0]
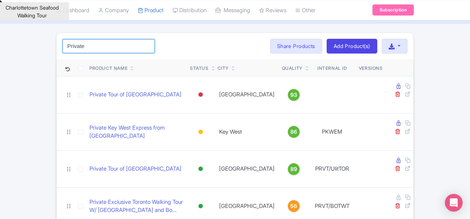
click at [83, 45] on input "Private" at bounding box center [109, 46] width 92 height 14
paste input "EDNCTN"
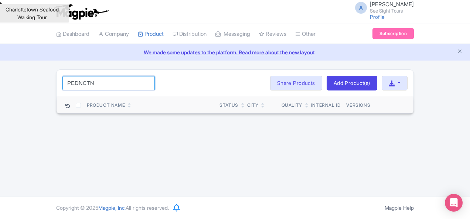
click at [68, 78] on input "PEDNCTN" at bounding box center [109, 83] width 92 height 14
paste input "Walking Tour of Charlottetown PEI"
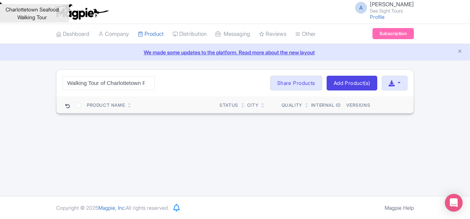
click at [271, 8] on div "A Andrea Moreau See Sight Tours Profile Users Settings Sign out" at bounding box center [235, 11] width 358 height 21
click at [63, 77] on input "Walking Tour of Charlottetown PEI" at bounding box center [109, 83] width 92 height 14
paste input "PEIWT"
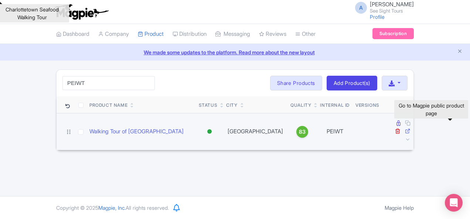
click at [411, 128] on icon at bounding box center [408, 131] width 6 height 6
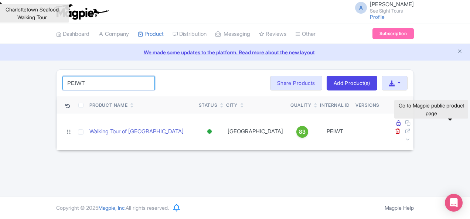
click at [71, 84] on input "PEIWT" at bounding box center [109, 83] width 92 height 14
click at [71, 82] on input "PEIWT" at bounding box center [109, 83] width 92 height 14
paste input "NFNTPS"
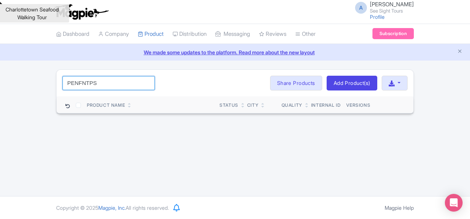
type input "PENFNTPS"
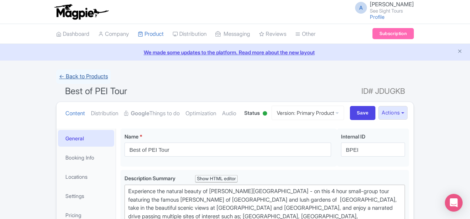
click at [56, 74] on link "← Back to Products" at bounding box center [83, 77] width 55 height 14
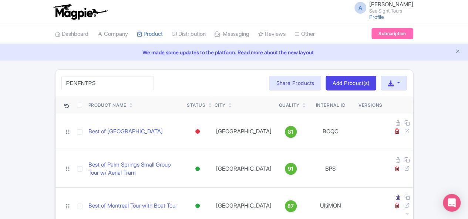
click at [51, 19] on img at bounding box center [79, 12] width 57 height 16
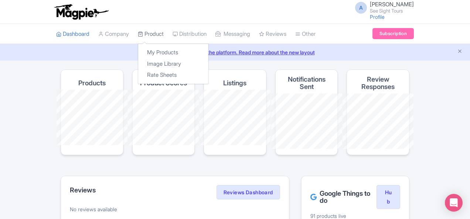
click at [138, 30] on link "Product" at bounding box center [151, 34] width 26 height 20
click at [138, 48] on link "My Products" at bounding box center [173, 52] width 70 height 11
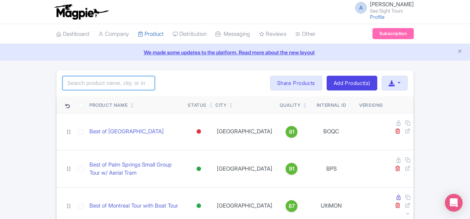
click at [78, 84] on input "search" at bounding box center [109, 83] width 92 height 14
paste input "PENFT"
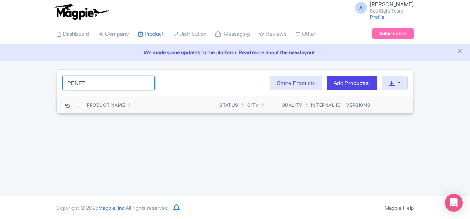
click at [63, 84] on input "PENFT" at bounding box center [109, 83] width 92 height 14
paste input "Helicopter"
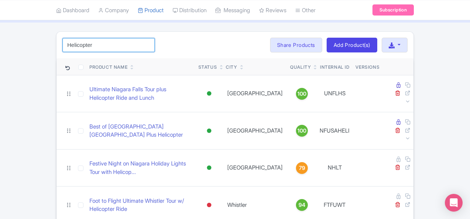
scroll to position [44, 0]
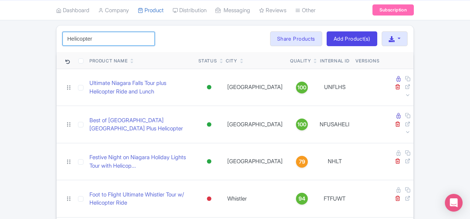
click at [65, 38] on input "Helicopter" at bounding box center [109, 39] width 92 height 14
paste input "Power Station"
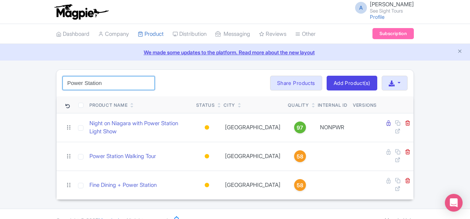
click at [67, 81] on input "Power Station" at bounding box center [109, 83] width 92 height 14
paste input "Helicopter"
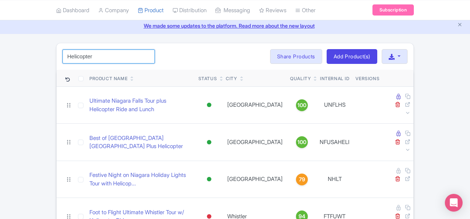
scroll to position [37, 0]
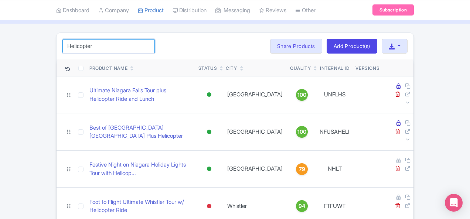
type input "Helicopter"
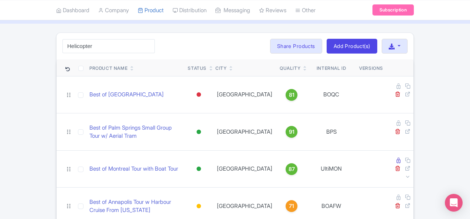
scroll to position [37, 0]
click at [63, 40] on input "Helicopter" at bounding box center [109, 46] width 92 height 14
click at [78, 45] on input "Helicopter" at bounding box center [109, 46] width 92 height 14
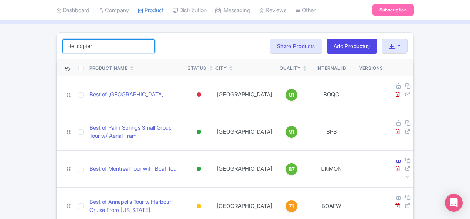
paste input "PENFTFC"
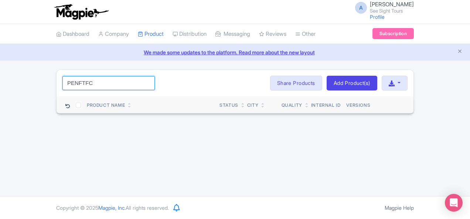
scroll to position [0, 0]
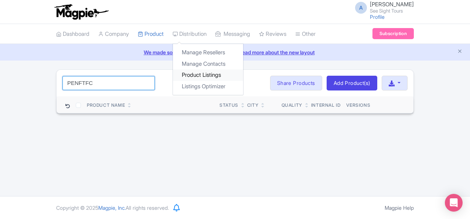
paste input "Fireworks"
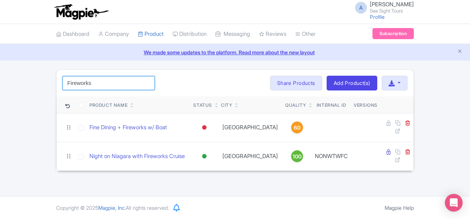
click at [65, 77] on input "Fireworks" at bounding box center [109, 83] width 92 height 14
paste input "PETDNFTC"
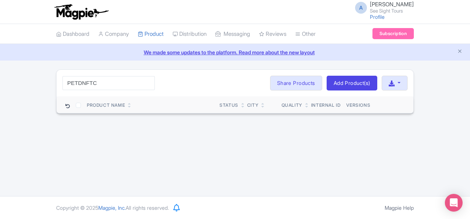
click at [67, 90] on div "PETDNFTC Search Bulk Actions [GEOGRAPHIC_DATA] Add to Collection Share Products…" at bounding box center [235, 83] width 357 height 27
click at [65, 84] on input "PETDNFTC" at bounding box center [109, 83] width 92 height 14
paste input "[GEOGRAPHIC_DATA]"
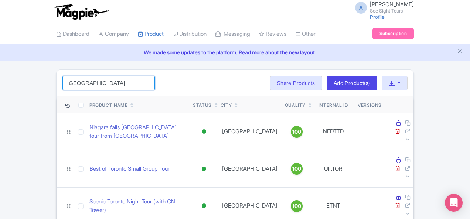
click at [74, 80] on input "[GEOGRAPHIC_DATA]" at bounding box center [109, 83] width 92 height 14
paste input "Exclusive"
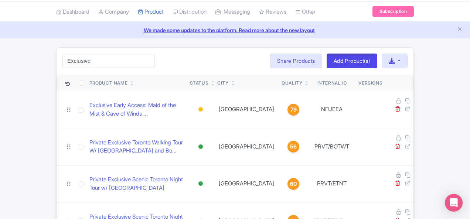
scroll to position [37, 0]
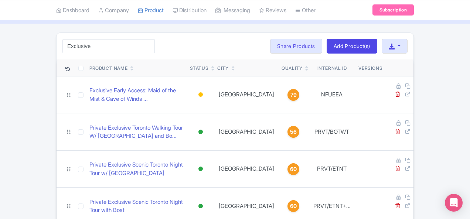
click at [57, 53] on div "Exclusive Search Bulk Actions [GEOGRAPHIC_DATA] Add to Collection Share Product…" at bounding box center [235, 46] width 357 height 27
click at [63, 45] on input "Exclusive" at bounding box center [109, 46] width 92 height 14
paste input "Private"
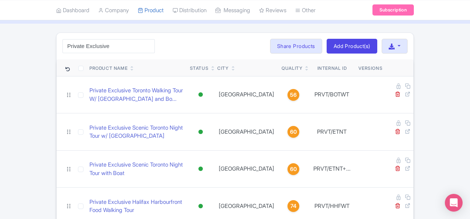
click at [232, 29] on div "A [PERSON_NAME] See Sight Tours Profile Users Settings Sign out Dashboard Compa…" at bounding box center [235, 210] width 470 height 494
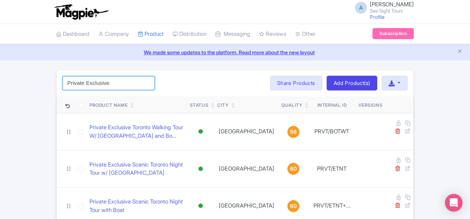
click at [63, 87] on input "Private Exclusive" at bounding box center [109, 83] width 92 height 14
paste input "[GEOGRAPHIC_DATA]"
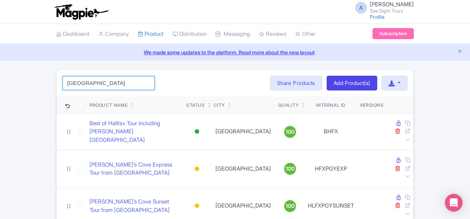
click at [76, 81] on input "[GEOGRAPHIC_DATA]" at bounding box center [109, 83] width 92 height 14
paste input "BHFX"
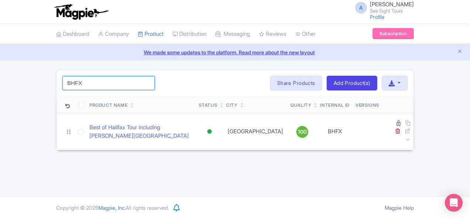
click at [63, 82] on input "BHFX" at bounding box center [109, 83] width 92 height 14
paste input "PRVT/"
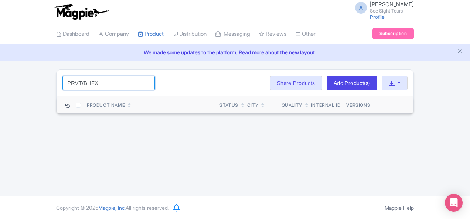
click at [63, 88] on input "PRVT/BHFX" at bounding box center [109, 83] width 92 height 14
paste input "rivate Exclusive"
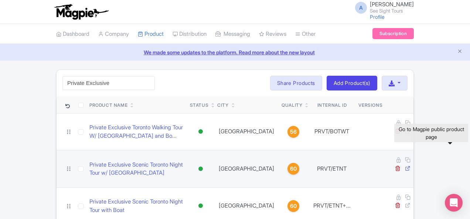
click at [411, 166] on icon at bounding box center [408, 169] width 6 height 6
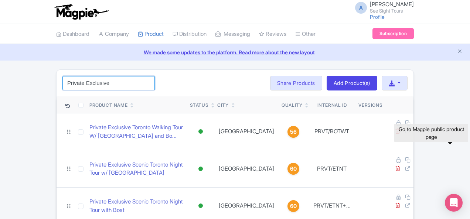
click at [70, 82] on input "Private Exclusive" at bounding box center [109, 83] width 92 height 14
paste input "BOWT"
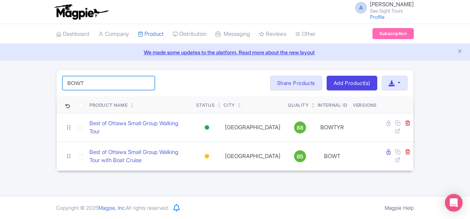
click at [63, 83] on input "BOWT" at bounding box center [109, 83] width 92 height 14
paste input "[GEOGRAPHIC_DATA]"
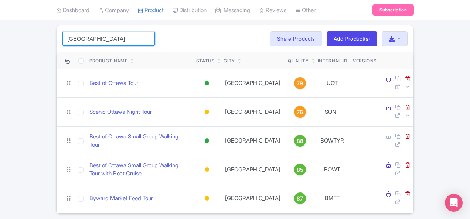
scroll to position [44, 0]
click at [72, 41] on input "[GEOGRAPHIC_DATA]" at bounding box center [109, 39] width 92 height 14
paste input "BPEI"
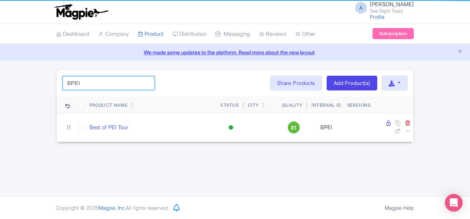
scroll to position [0, 0]
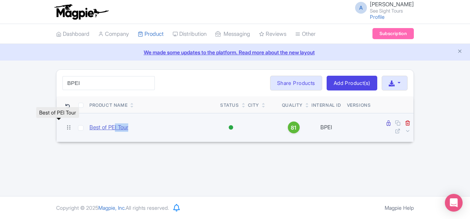
drag, startPoint x: 84, startPoint y: 126, endPoint x: 64, endPoint y: 126, distance: 20.3
click at [90, 126] on div "Best of PEI Tour" at bounding box center [152, 128] width 125 height 9
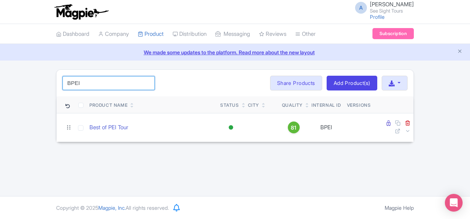
click at [63, 81] on input "BPEI" at bounding box center [109, 83] width 92 height 14
click at [63, 84] on input "BPEI" at bounding box center [109, 83] width 92 height 14
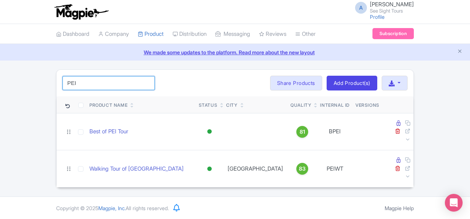
click at [81, 78] on input "PEI" at bounding box center [109, 83] width 92 height 14
paste input "Best of Saint [PERSON_NAME] Exclusive Private Tour"
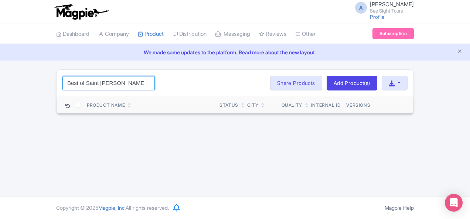
click at [63, 81] on input "Best of Saint [PERSON_NAME] Exclusive Private Tour" at bounding box center [109, 83] width 92 height 14
paste input "SAINTJNNB"
click at [63, 85] on input "BSAINTJNNB" at bounding box center [109, 83] width 92 height 14
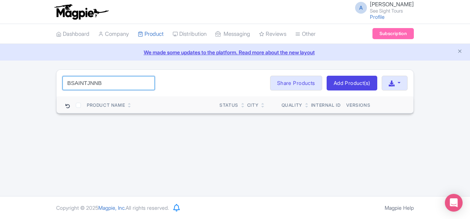
click at [63, 85] on input "BSAINTJNNB" at bounding box center [109, 83] width 92 height 14
paste input "Saint [PERSON_NAME]"
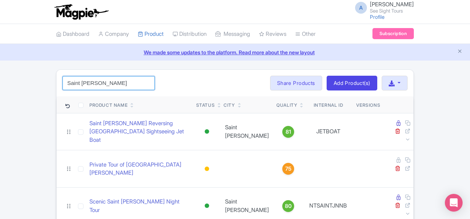
type input "Saint [PERSON_NAME]"
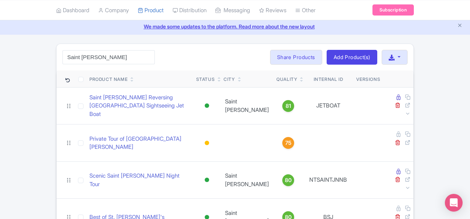
scroll to position [37, 0]
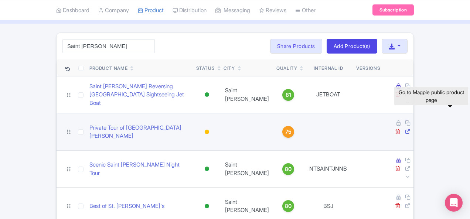
click at [411, 129] on icon at bounding box center [408, 132] width 6 height 6
